Goal: Complete application form: Complete application form

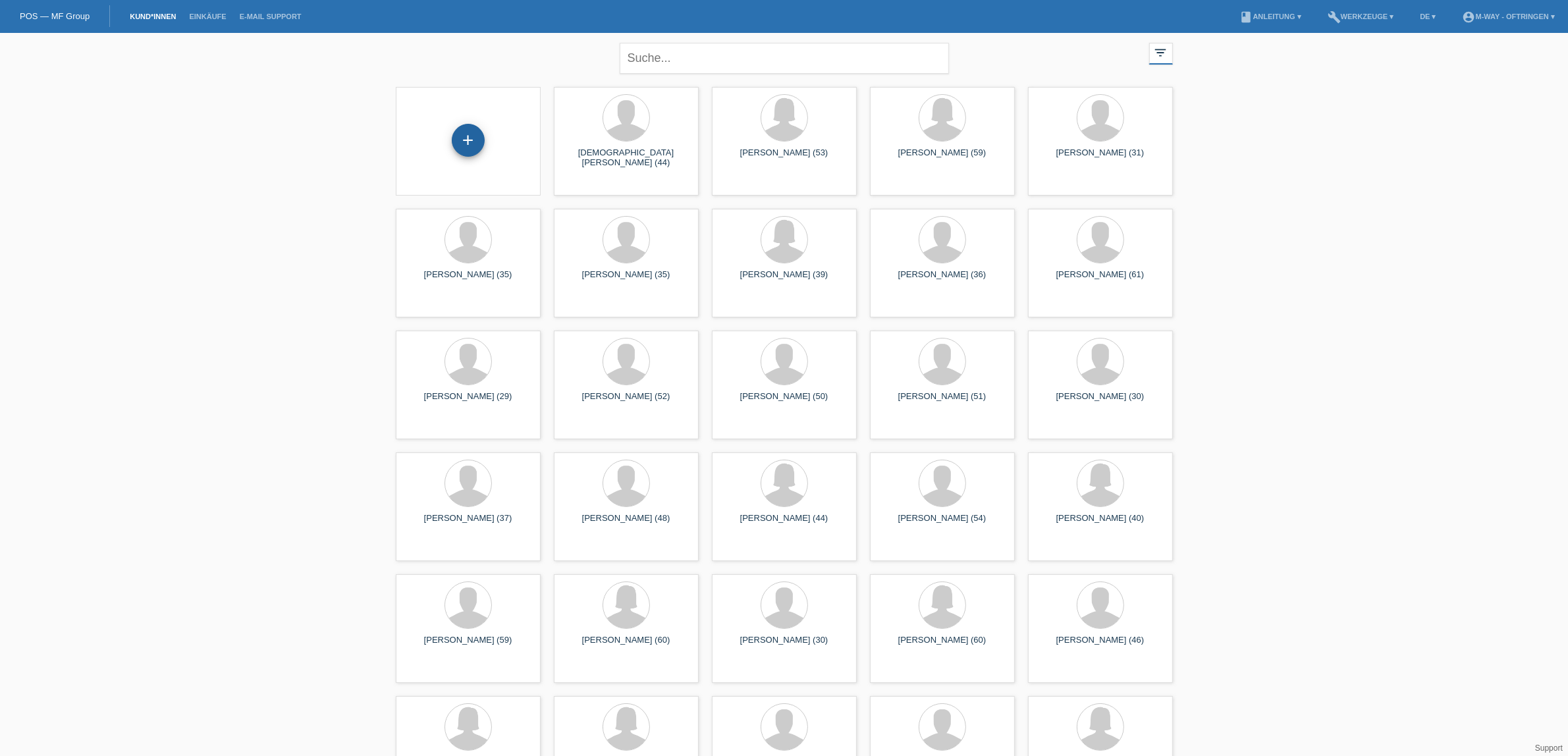
click at [473, 133] on div "+" at bounding box center [468, 140] width 33 height 33
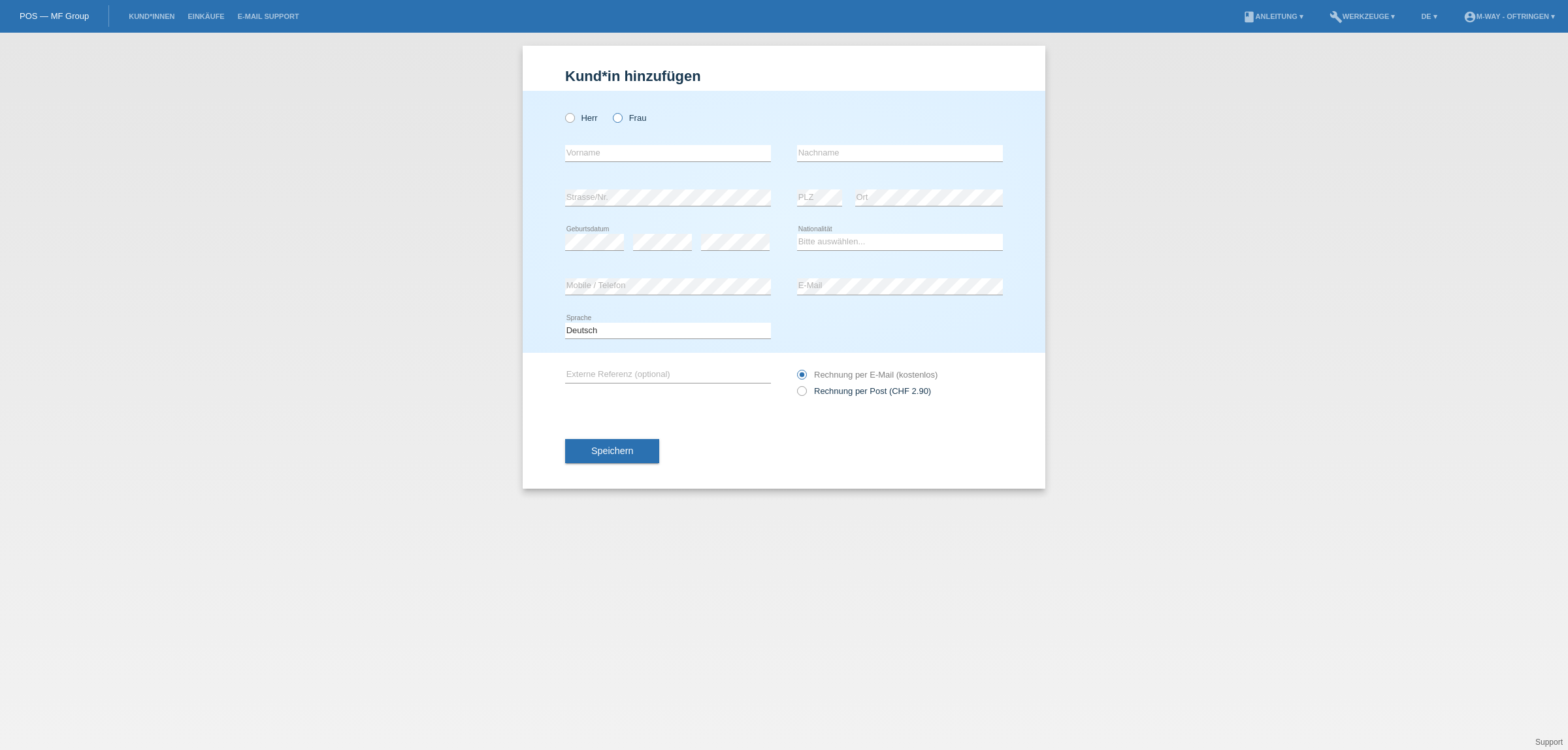
click at [611, 111] on icon at bounding box center [611, 111] width 0 height 0
click at [615, 118] on input "Frau" at bounding box center [617, 117] width 8 height 8
radio input "true"
click at [694, 149] on input "text" at bounding box center [668, 153] width 206 height 16
type input "[PERSON_NAME]"
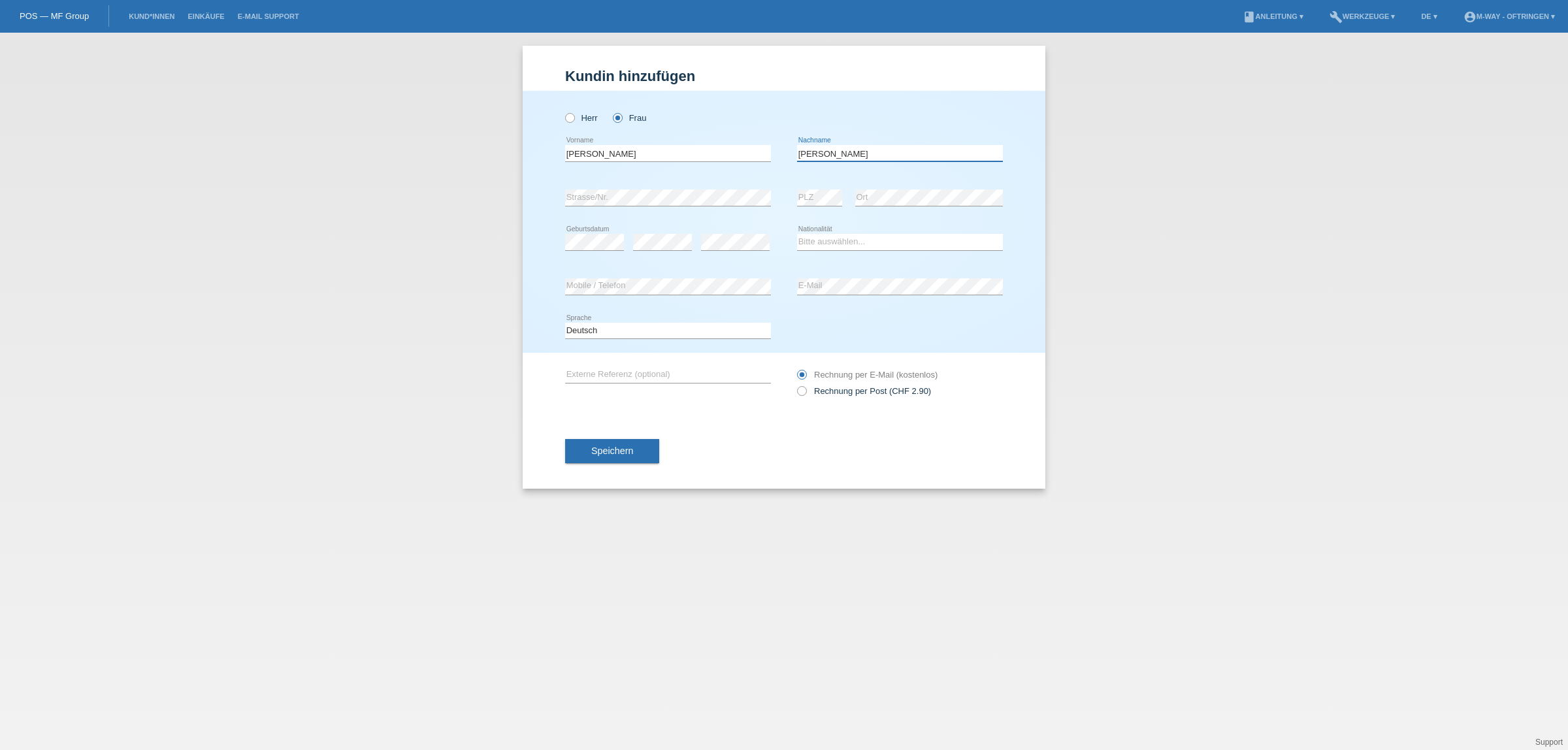
type input "[PERSON_NAME]"
click at [841, 239] on select "Bitte auswählen... Schweiz Deutschland Liechtenstein Österreich ------------ Af…" at bounding box center [900, 242] width 206 height 15
select select "ES"
click at [797, 234] on select "Bitte auswählen... Schweiz Deutschland Liechtenstein Österreich ------------ Af…" at bounding box center [900, 242] width 206 height 15
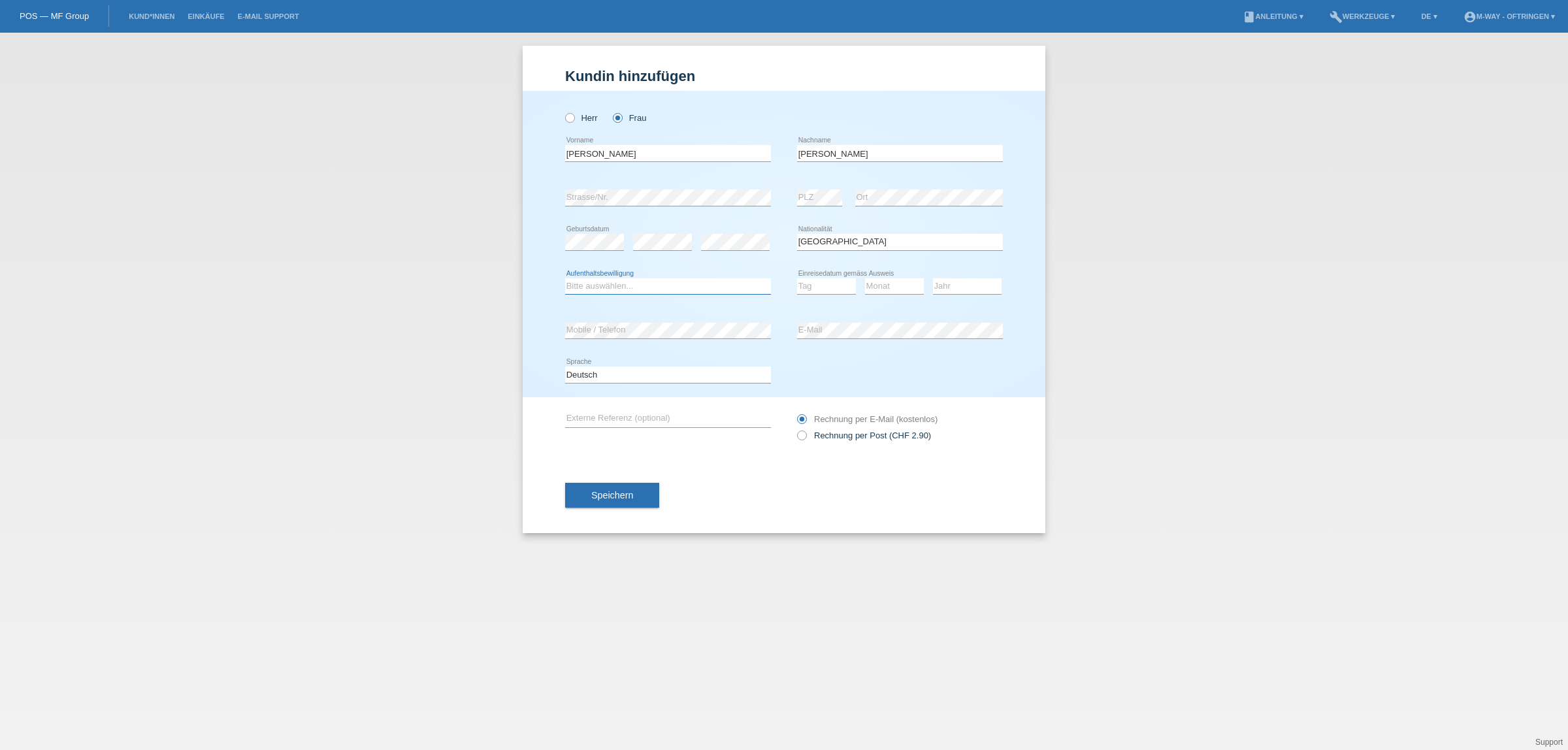
click at [635, 285] on select "Bitte auswählen... C B B - Flüchtlingsstatus Andere" at bounding box center [668, 286] width 206 height 15
select select "C"
click at [565, 278] on select "Bitte auswählen... C B B - Flüchtlingsstatus Andere" at bounding box center [668, 286] width 206 height 15
click at [839, 281] on select "Tag 01 02 03 04 05 06 07 08 09 10 11" at bounding box center [827, 286] width 59 height 15
select select "17"
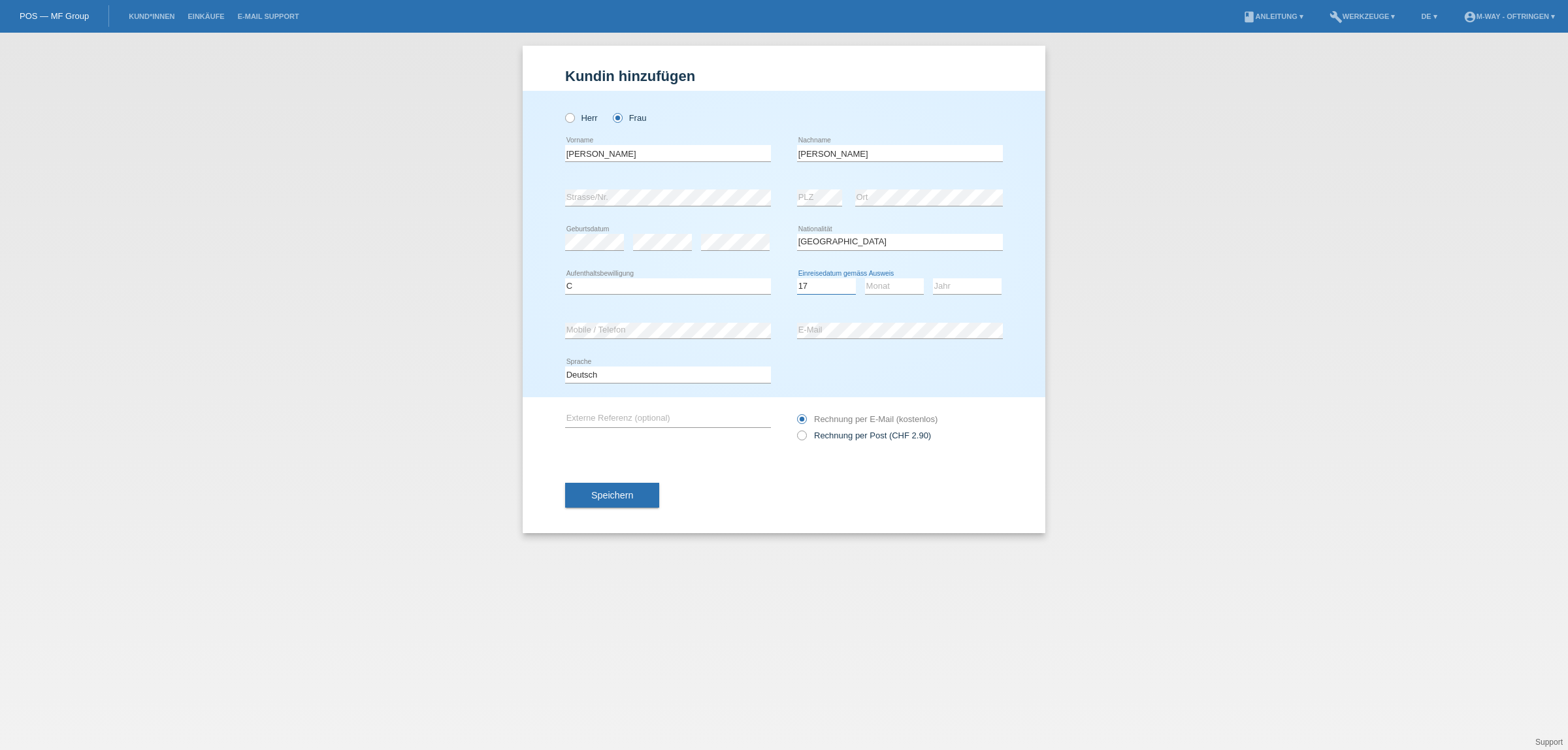
click at [797, 278] on select "Tag 01 02 03 04 05 06 07 08 09 10 11" at bounding box center [827, 286] width 59 height 15
click at [882, 286] on select "Monat 01 02 03 04 05 06 07 08 09 10 11" at bounding box center [894, 286] width 59 height 15
select select "06"
click at [865, 278] on select "Monat 01 02 03 04 05 06 07 08 09 10 11" at bounding box center [894, 286] width 59 height 15
click at [965, 283] on select "Jahr 2025 2024 2023 2022 2021 2020 2019 2018 2017 2016 2015 2014 2013 2012 2011…" at bounding box center [967, 286] width 69 height 15
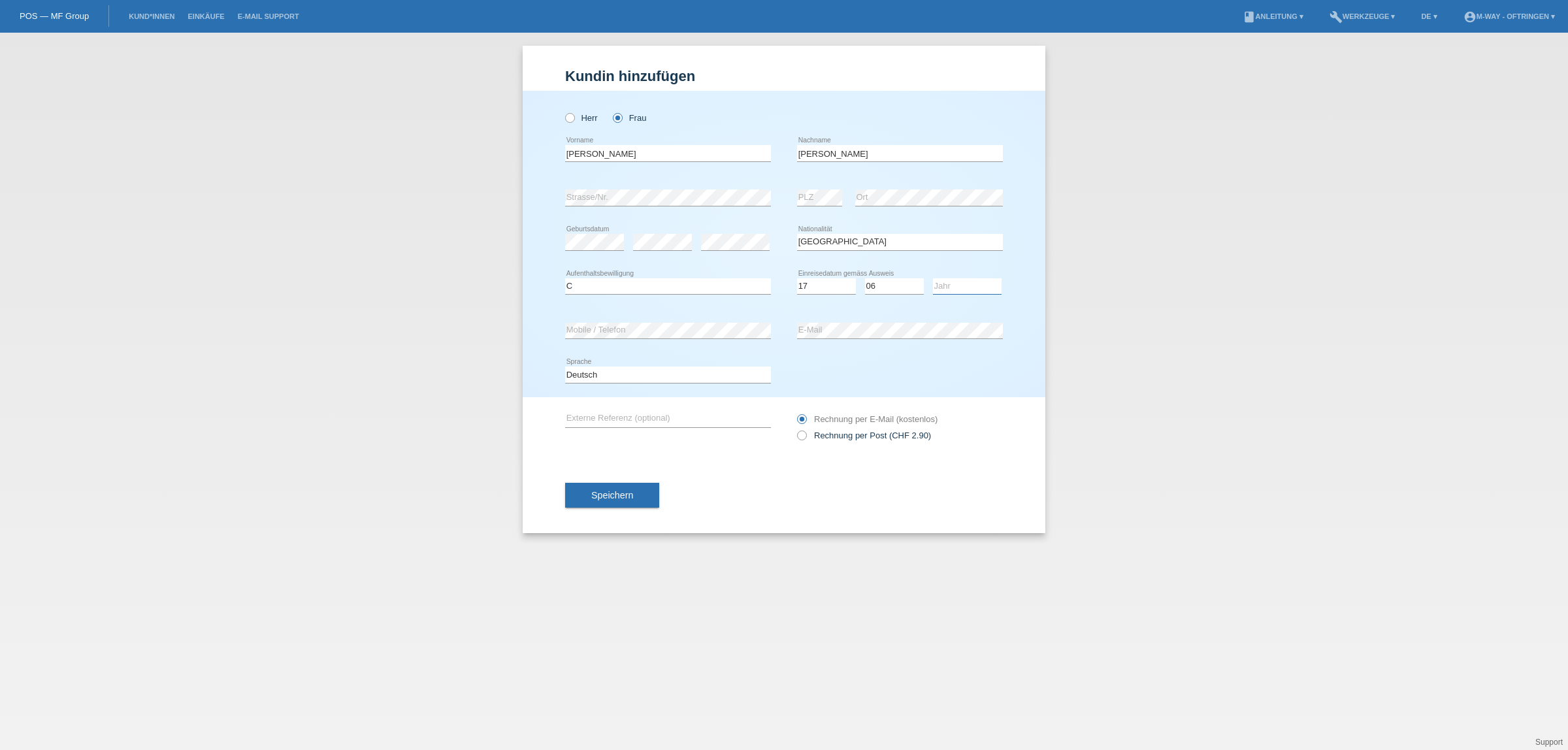
select select "2017"
click at [933, 278] on select "Jahr 2025 2024 2023 2022 2021 2020 2019 2018 2017 2016 2015 2014 2013 2012 2011…" at bounding box center [967, 286] width 69 height 15
click at [612, 495] on span "Speichern" at bounding box center [612, 495] width 42 height 11
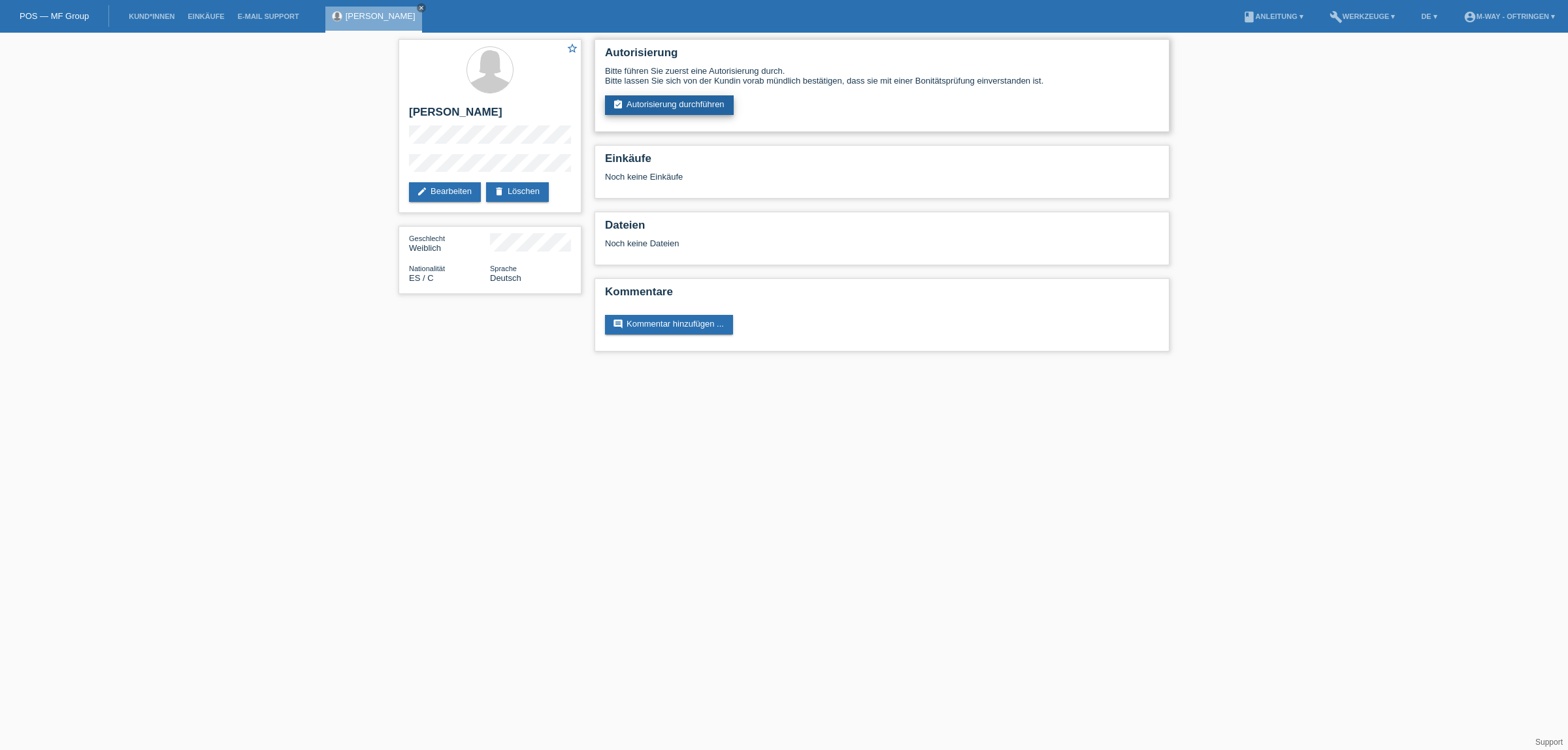
click at [647, 100] on link "assignment_turned_in Autorisierung durchführen" at bounding box center [669, 105] width 129 height 20
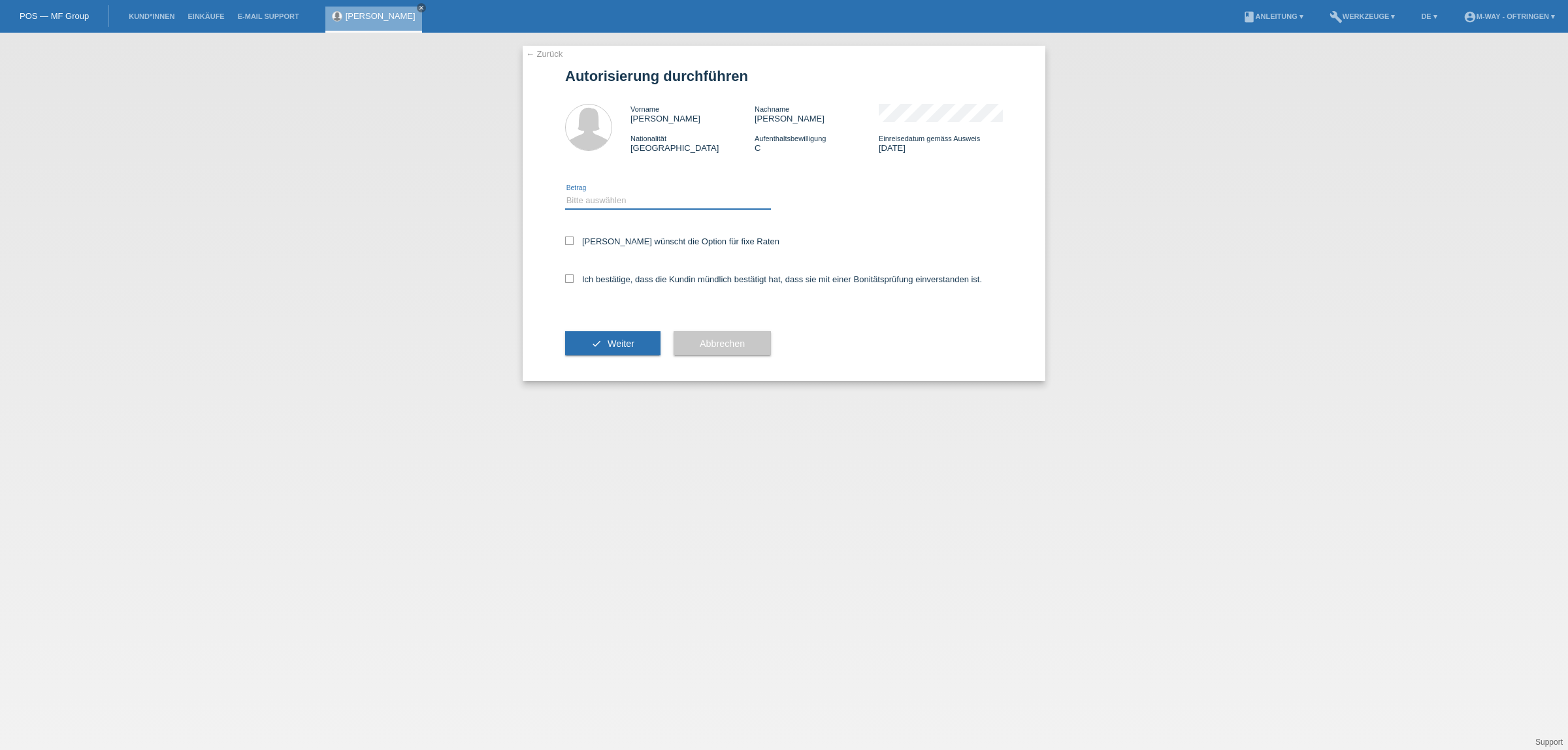
click at [696, 201] on select "Bitte auswählen CHF 1.00 - CHF 499.00 CHF 500.00 - CHF 1'999.00 CHF 2'000.00 - …" at bounding box center [668, 200] width 206 height 15
select select "3"
click at [565, 193] on select "Bitte auswählen CHF 1.00 - CHF 499.00 CHF 500.00 - CHF 1'999.00 CHF 2'000.00 - …" at bounding box center [668, 200] width 206 height 15
click at [622, 243] on label "Kundin wünscht die Option für fixe Raten" at bounding box center [673, 242] width 214 height 10
click at [574, 243] on input "Kundin wünscht die Option für fixe Raten" at bounding box center [570, 241] width 8 height 8
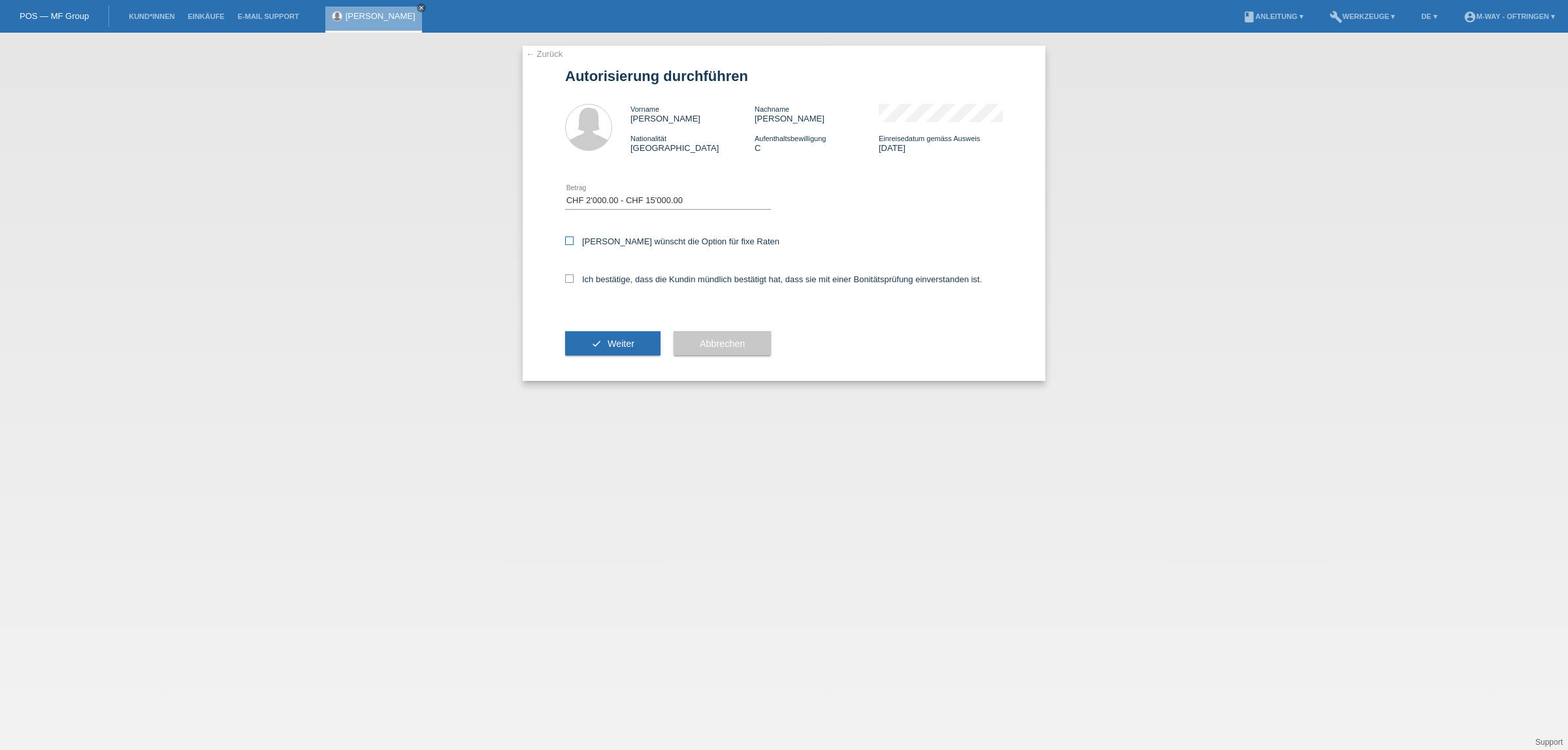
checkbox input "true"
click at [628, 282] on div "Ich bestätige, dass die Kundin mündlich bestätigt hat, dass sie mit einer Bonit…" at bounding box center [784, 283] width 438 height 44
click at [628, 281] on label "Ich bestätige, dass die Kundin mündlich bestätigt hat, dass sie mit einer Bonit…" at bounding box center [773, 280] width 417 height 10
click at [574, 281] on input "Ich bestätige, dass die Kundin mündlich bestätigt hat, dass sie mit einer Bonit…" at bounding box center [570, 279] width 8 height 8
checkbox input "true"
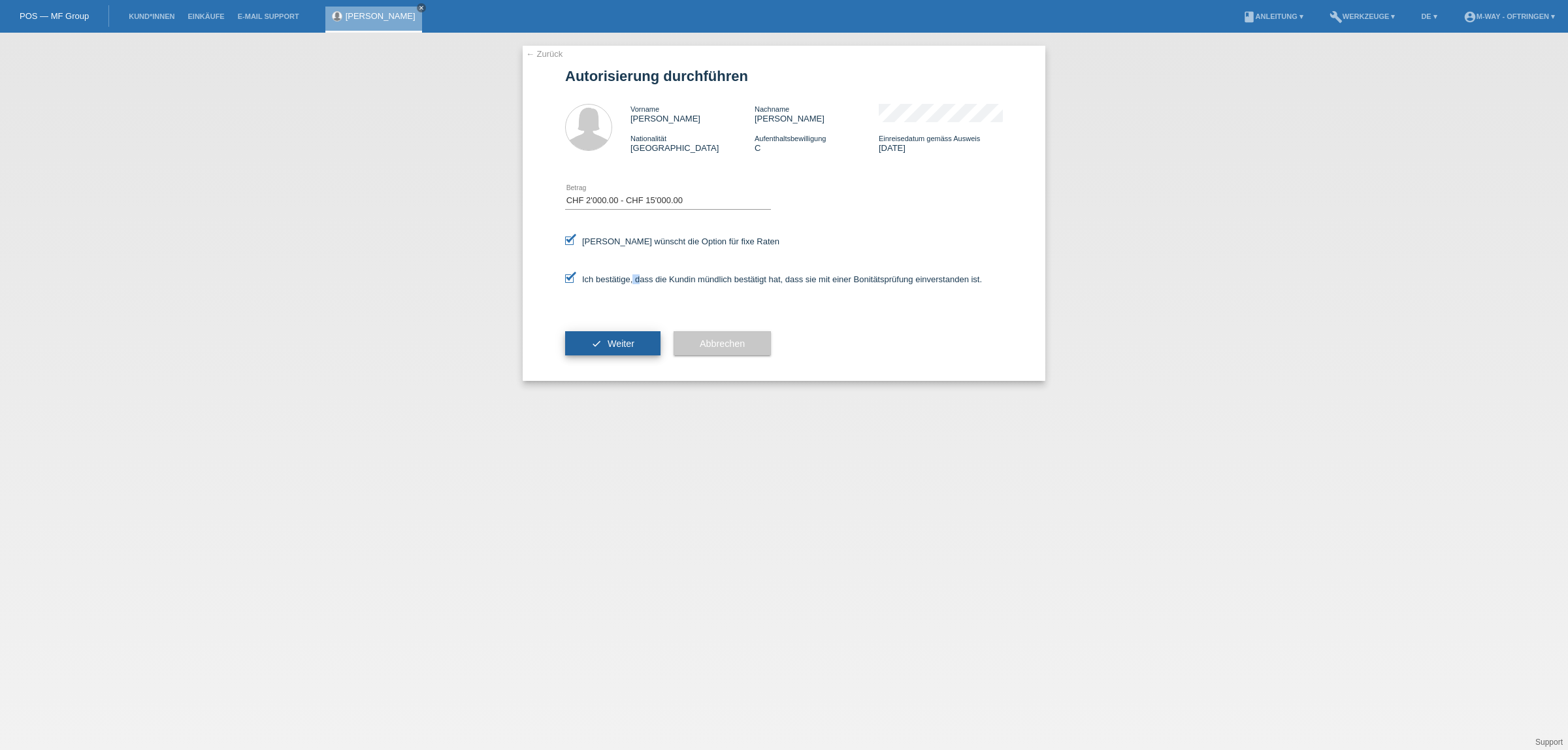
click at [618, 332] on button "check Weiter" at bounding box center [613, 343] width 95 height 25
